Goal: Find specific page/section: Find specific page/section

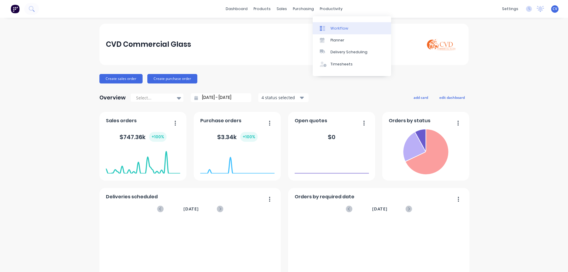
click at [335, 26] on div "Workflow" at bounding box center [340, 28] width 18 height 5
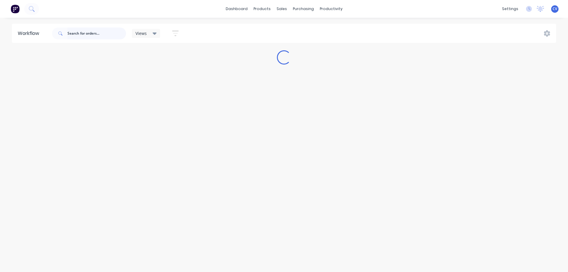
click at [90, 38] on input "text" at bounding box center [97, 34] width 59 height 12
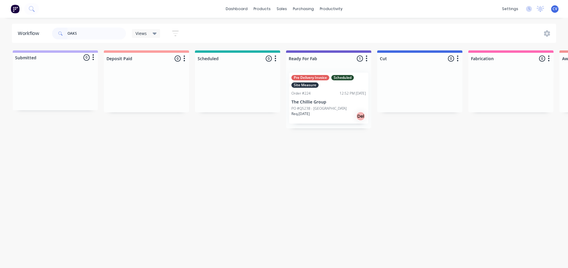
click at [341, 95] on div "12:52 PM [DATE]" at bounding box center [353, 93] width 26 height 5
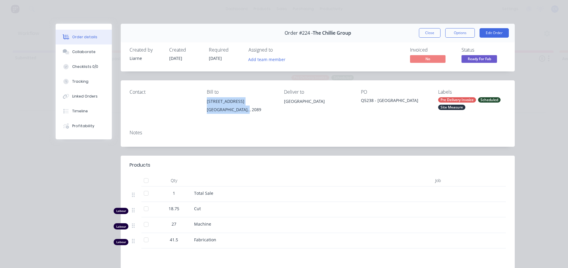
drag, startPoint x: 250, startPoint y: 110, endPoint x: 203, endPoint y: 97, distance: 48.6
click at [203, 97] on div "Contact Bill to [STREET_ADDRESS] Deliver to [GEOGRAPHIC_DATA] Labels Pre Delive…" at bounding box center [318, 102] width 394 height 45
copy div "[STREET_ADDRESS]"
click at [84, 50] on div "Collaborate" at bounding box center [83, 51] width 23 height 5
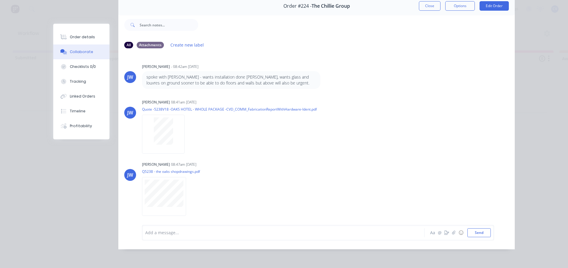
scroll to position [31, 0]
click at [427, 3] on button "Close" at bounding box center [430, 5] width 22 height 9
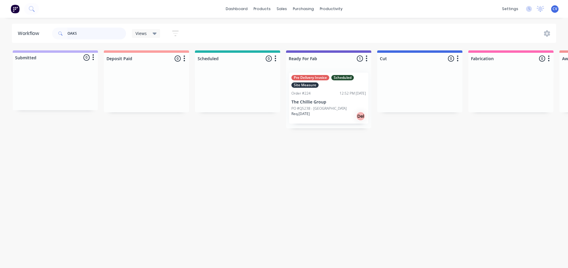
click at [96, 30] on input "OAKS" at bounding box center [97, 34] width 59 height 12
click at [15, 31] on header "Workflow OAKS Views Save new view None (Default) edit Production edit Show/Hide…" at bounding box center [284, 33] width 545 height 19
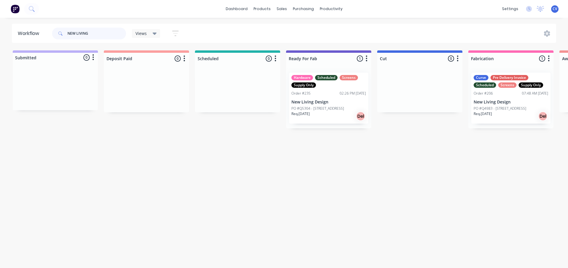
click at [105, 31] on input "NEW LIVING" at bounding box center [97, 34] width 59 height 12
drag, startPoint x: 105, startPoint y: 32, endPoint x: 0, endPoint y: 24, distance: 104.8
click at [0, 25] on div "Workflow NEW LIVING Views Save new view None (Default) edit Production edit Sho…" at bounding box center [284, 33] width 568 height 19
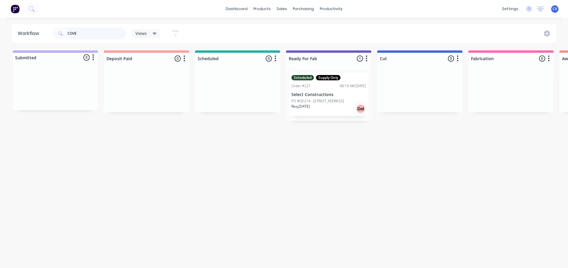
click at [97, 36] on input "COVE" at bounding box center [97, 34] width 59 height 12
drag, startPoint x: 55, startPoint y: 32, endPoint x: 54, endPoint y: 36, distance: 4.8
click at [0, 27] on div "Workflow COVE Views Save new view None (Default) edit Production edit Show/Hide…" at bounding box center [284, 33] width 568 height 19
type input "K"
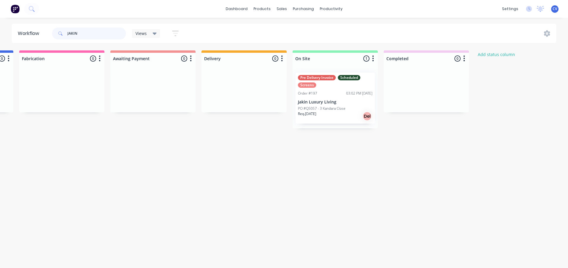
scroll to position [0, 467]
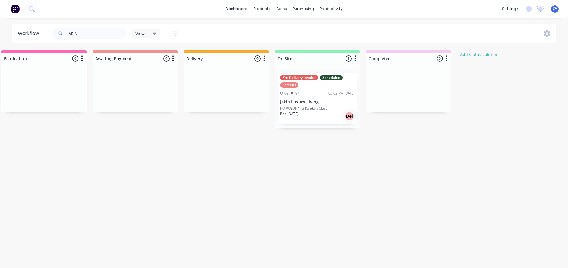
drag, startPoint x: 97, startPoint y: 27, endPoint x: 94, endPoint y: 28, distance: 3.6
click at [92, 28] on div "JAKIN" at bounding box center [89, 34] width 74 height 18
drag, startPoint x: 96, startPoint y: 30, endPoint x: 15, endPoint y: 36, distance: 81.3
click at [15, 36] on header "Workflow JAKIN Views Save new view None (Default) edit Production edit Show/Hid…" at bounding box center [284, 33] width 545 height 19
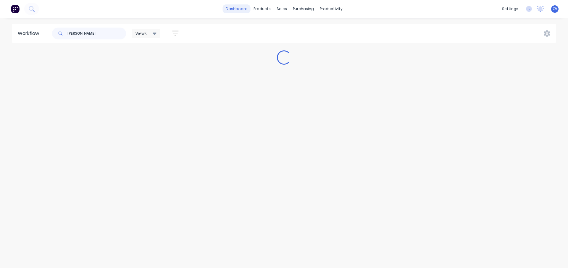
scroll to position [0, 0]
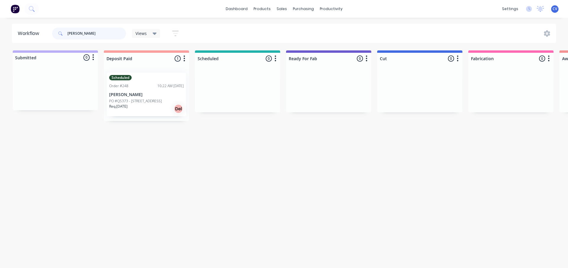
type input "[PERSON_NAME]"
drag, startPoint x: 99, startPoint y: 28, endPoint x: 102, endPoint y: 34, distance: 6.1
click at [99, 29] on input "[PERSON_NAME]" at bounding box center [97, 34] width 59 height 12
click at [22, 33] on header "Workflow [PERSON_NAME] Views Save new view None (Default) edit Production edit …" at bounding box center [284, 33] width 545 height 19
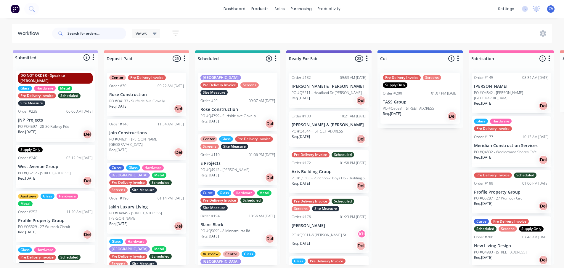
click at [80, 32] on input "text" at bounding box center [97, 34] width 59 height 12
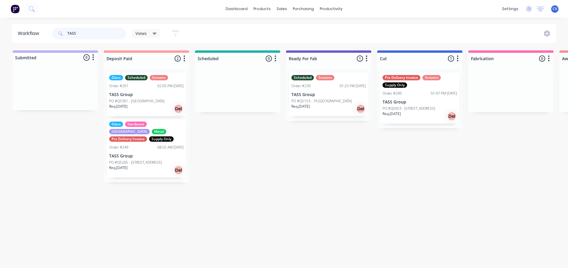
click at [93, 36] on input "TASS" at bounding box center [97, 34] width 59 height 12
drag, startPoint x: 81, startPoint y: 35, endPoint x: 33, endPoint y: 30, distance: 47.6
click at [34, 30] on header "Workflow TASS Views Save new view None (Default) edit Production edit Show/Hide…" at bounding box center [284, 33] width 545 height 19
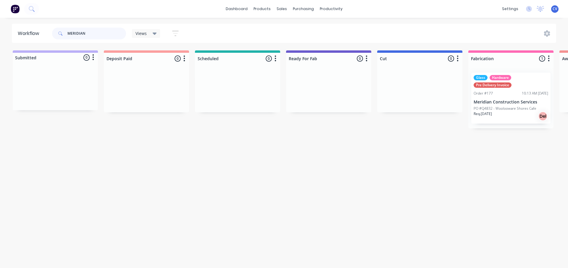
click at [105, 36] on input "MERIDIAN" at bounding box center [97, 34] width 59 height 12
drag, startPoint x: 98, startPoint y: 33, endPoint x: 0, endPoint y: 21, distance: 99.0
click at [0, 22] on div "dashboard products sales purchasing productivity dashboard products Product Cat…" at bounding box center [284, 116] width 568 height 232
click at [266, 232] on html "dashboard products sales purchasing productivity dashboard products Product Cat…" at bounding box center [284, 116] width 568 height 232
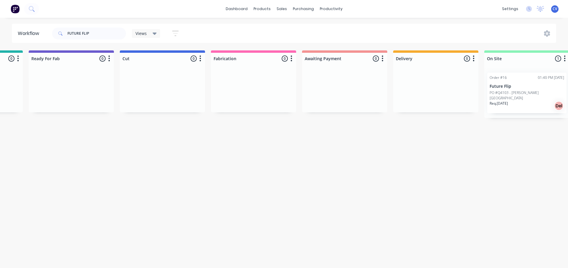
scroll to position [0, 505]
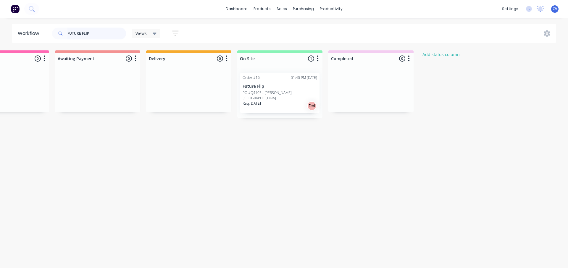
click at [97, 33] on input "FUTURE FLIP" at bounding box center [97, 34] width 59 height 12
drag, startPoint x: 61, startPoint y: 32, endPoint x: 3, endPoint y: 28, distance: 58.8
click at [3, 28] on div "Workflow FUTURE FLIP Views Save new view None (Default) edit Production edit Sh…" at bounding box center [284, 33] width 568 height 19
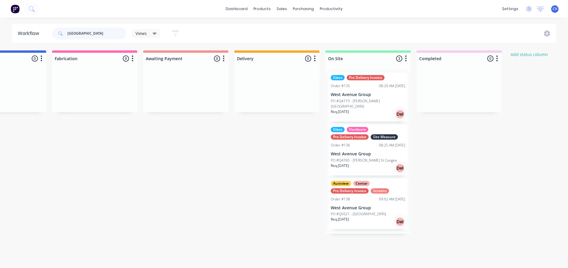
scroll to position [0, 464]
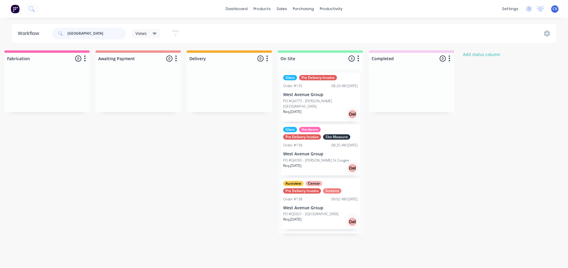
click at [105, 30] on input "[GEOGRAPHIC_DATA]" at bounding box center [97, 34] width 59 height 12
click at [0, 27] on div "Workflow [GEOGRAPHIC_DATA] Views Save new view None (Default) edit Production e…" at bounding box center [284, 33] width 568 height 19
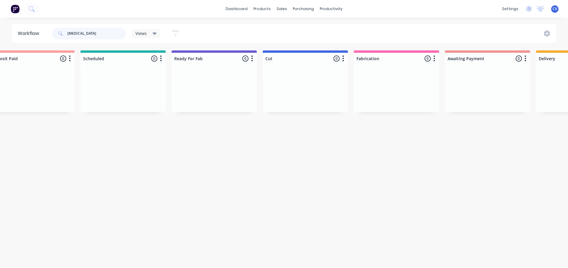
scroll to position [0, 505]
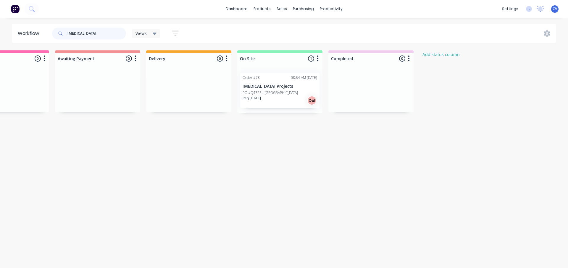
click at [97, 32] on input "[MEDICAL_DATA]" at bounding box center [97, 34] width 59 height 12
drag, startPoint x: 0, startPoint y: 30, endPoint x: 11, endPoint y: 28, distance: 11.1
click at [0, 26] on div "Workflow [MEDICAL_DATA] Views Save new view None (Default) edit Production edit…" at bounding box center [284, 33] width 568 height 19
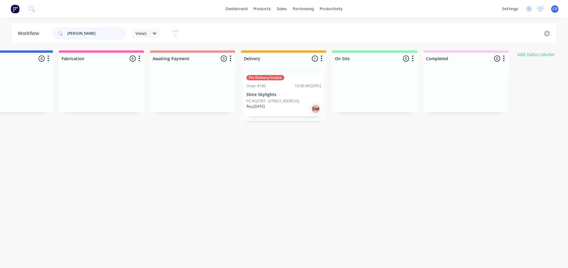
scroll to position [0, 411]
click at [93, 33] on input "[PERSON_NAME]" at bounding box center [97, 34] width 59 height 12
drag, startPoint x: 56, startPoint y: 31, endPoint x: 0, endPoint y: 12, distance: 58.8
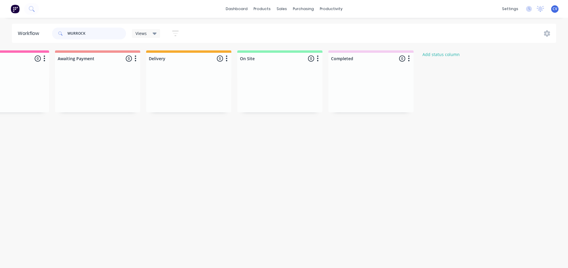
scroll to position [0, 0]
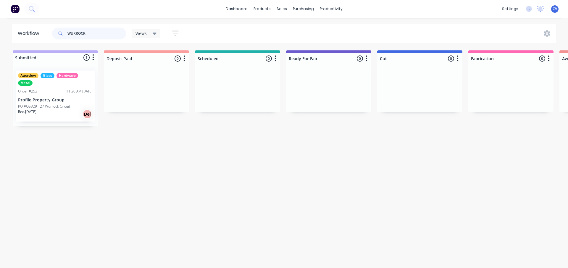
click at [99, 35] on input "WURROCK" at bounding box center [97, 34] width 59 height 12
drag, startPoint x: 99, startPoint y: 34, endPoint x: 0, endPoint y: 27, distance: 99.7
click at [0, 29] on div "Workflow WURROCK Views Save new view None (Default) edit Production edit Show/H…" at bounding box center [284, 33] width 568 height 19
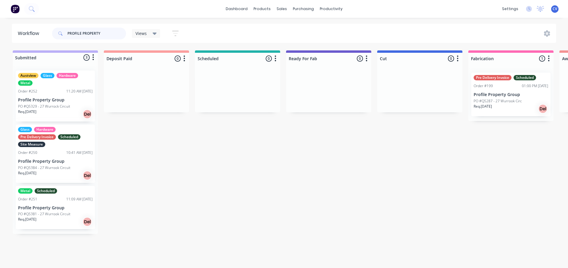
type input "PROFILE PROPERTY"
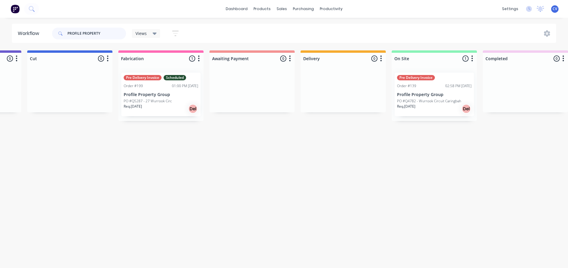
scroll to position [0, 347]
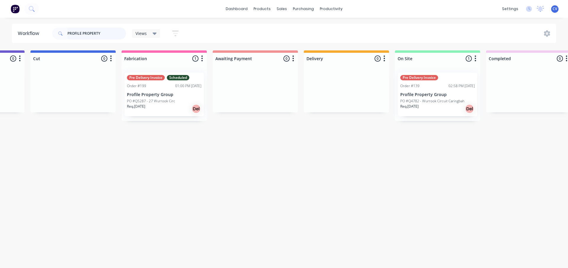
drag, startPoint x: 110, startPoint y: 29, endPoint x: 107, endPoint y: 31, distance: 3.6
click at [110, 29] on input "PROFILE PROPERTY" at bounding box center [97, 34] width 59 height 12
drag, startPoint x: 107, startPoint y: 31, endPoint x: 0, endPoint y: 21, distance: 107.4
click at [2, 30] on div "Workflow PROFILE PROPERTY Views Save new view None (Default) edit Production ed…" at bounding box center [284, 33] width 568 height 19
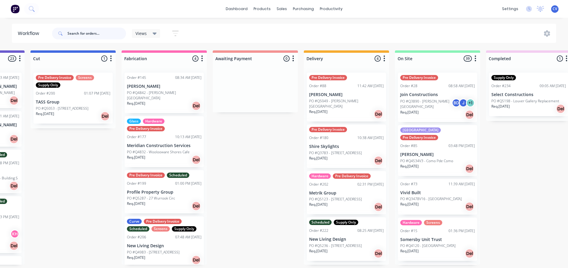
scroll to position [0, 0]
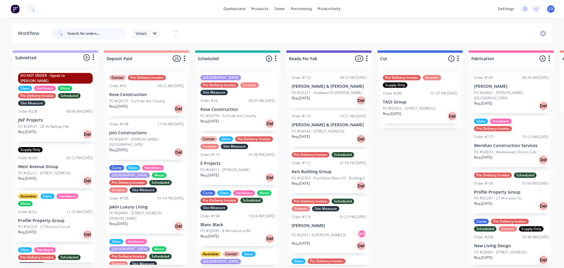
click at [104, 33] on input "text" at bounding box center [97, 34] width 59 height 12
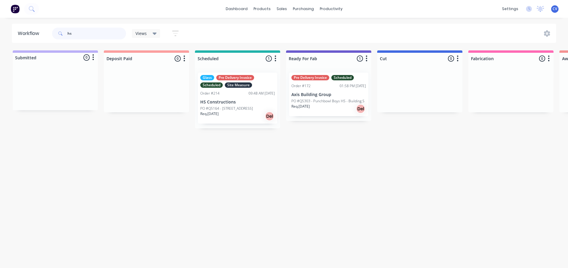
type input "hs"
click at [112, 29] on input "hs" at bounding box center [97, 34] width 59 height 12
click at [0, 32] on div "Workflow hs Views Save new view None (Default) edit Production edit Show/Hide s…" at bounding box center [284, 33] width 568 height 19
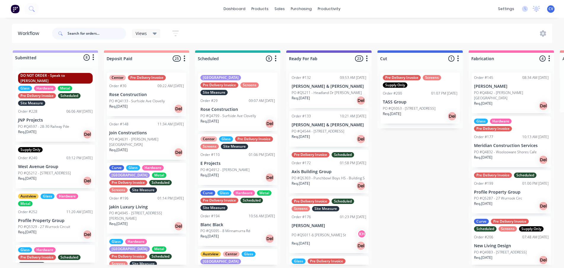
click at [106, 32] on input "text" at bounding box center [97, 34] width 59 height 12
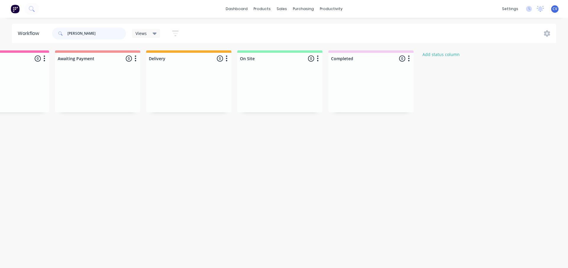
scroll to position [0, 172]
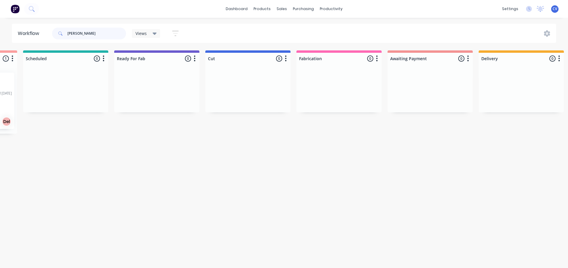
click at [95, 33] on input "[PERSON_NAME]" at bounding box center [97, 34] width 59 height 12
drag, startPoint x: 95, startPoint y: 33, endPoint x: 37, endPoint y: 31, distance: 58.3
click at [38, 32] on header "Workflow [PERSON_NAME] Views Save new view None (Default) edit Production edit …" at bounding box center [284, 33] width 545 height 19
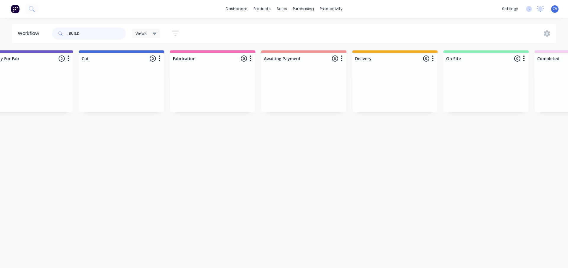
scroll to position [0, 505]
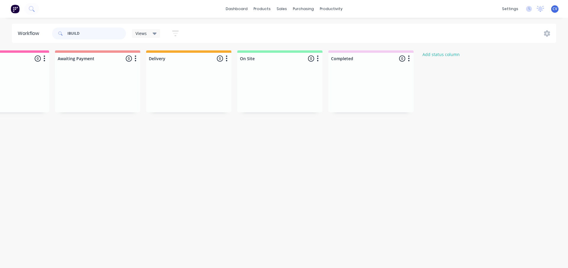
drag, startPoint x: 85, startPoint y: 33, endPoint x: 18, endPoint y: 22, distance: 67.6
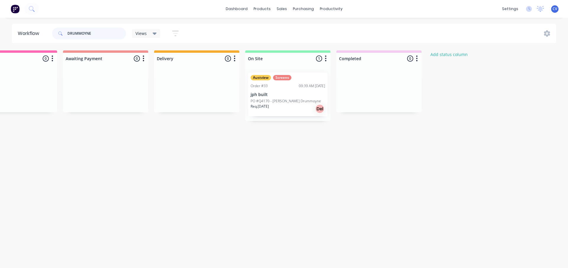
scroll to position [0, 496]
type input "DRUMMOYNE"
